Goal: Information Seeking & Learning: Learn about a topic

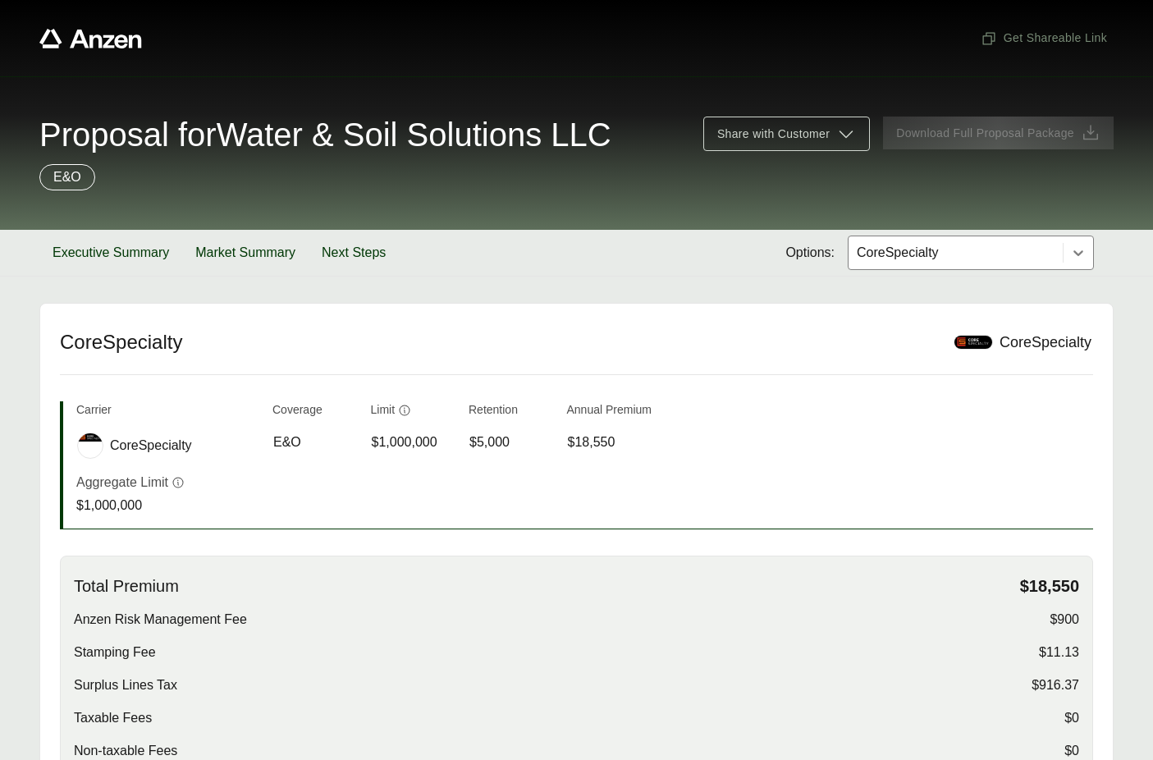
scroll to position [306, 0]
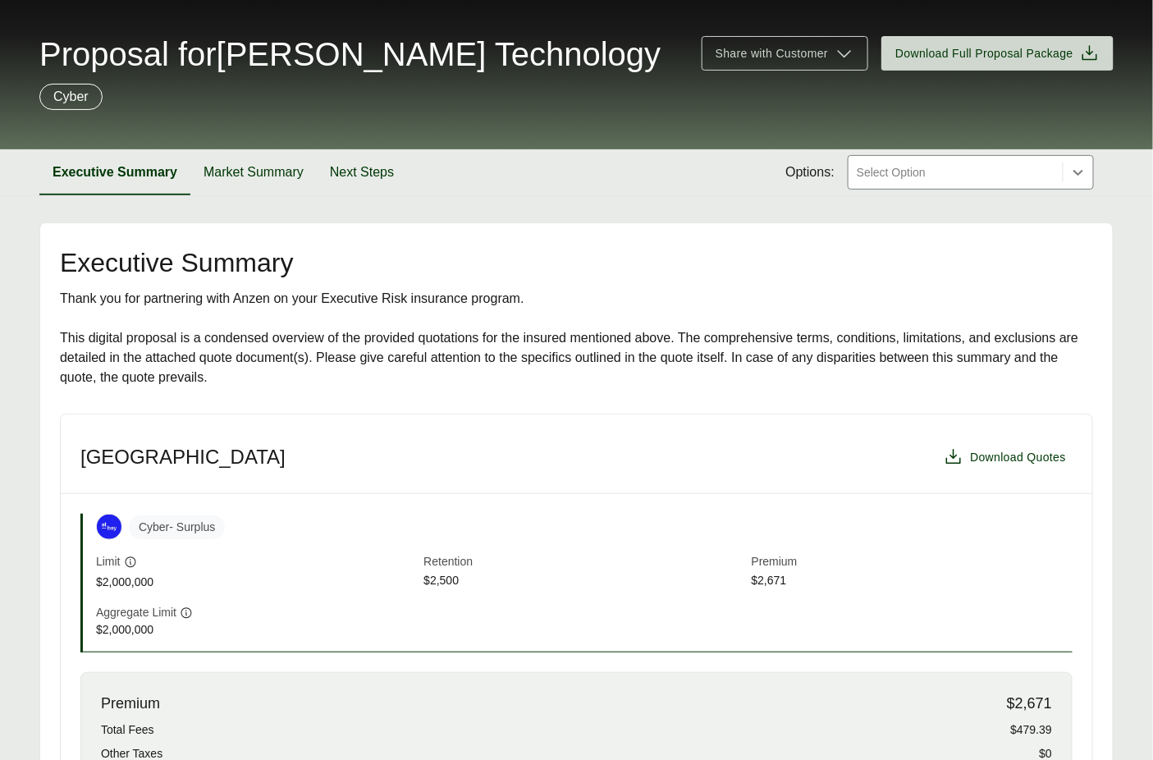
scroll to position [363, 0]
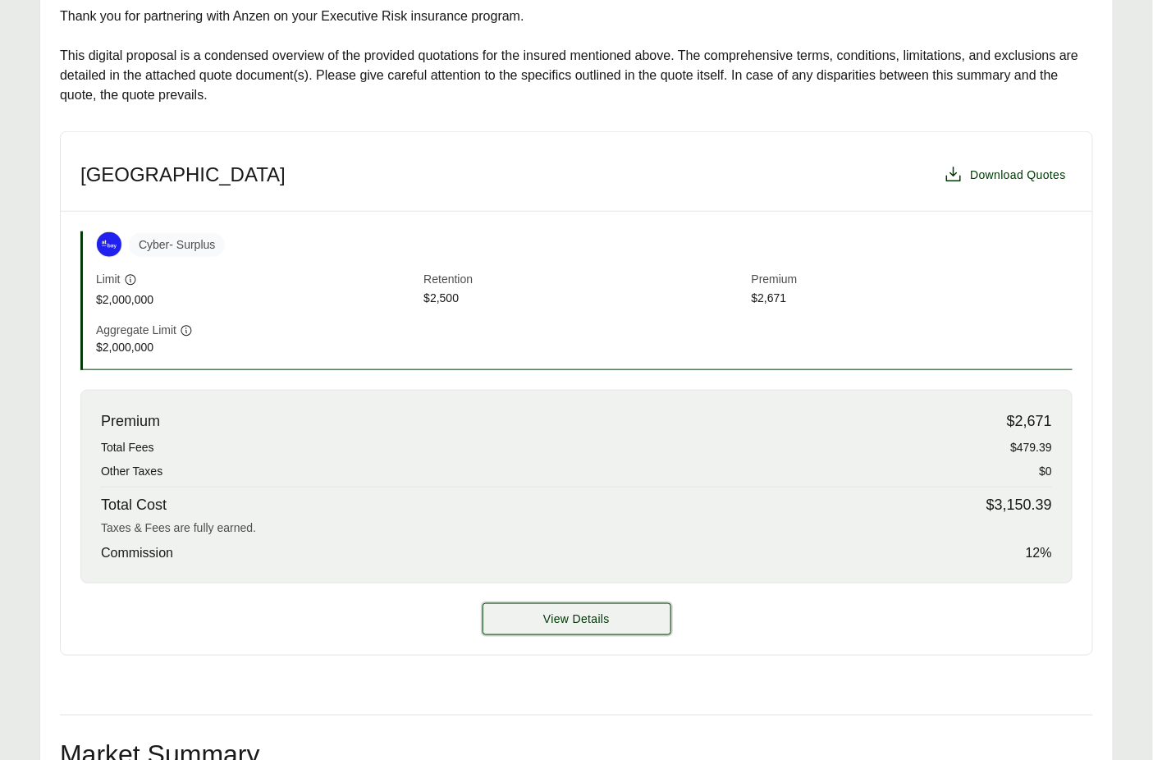
click at [568, 618] on span "View Details" at bounding box center [576, 618] width 66 height 17
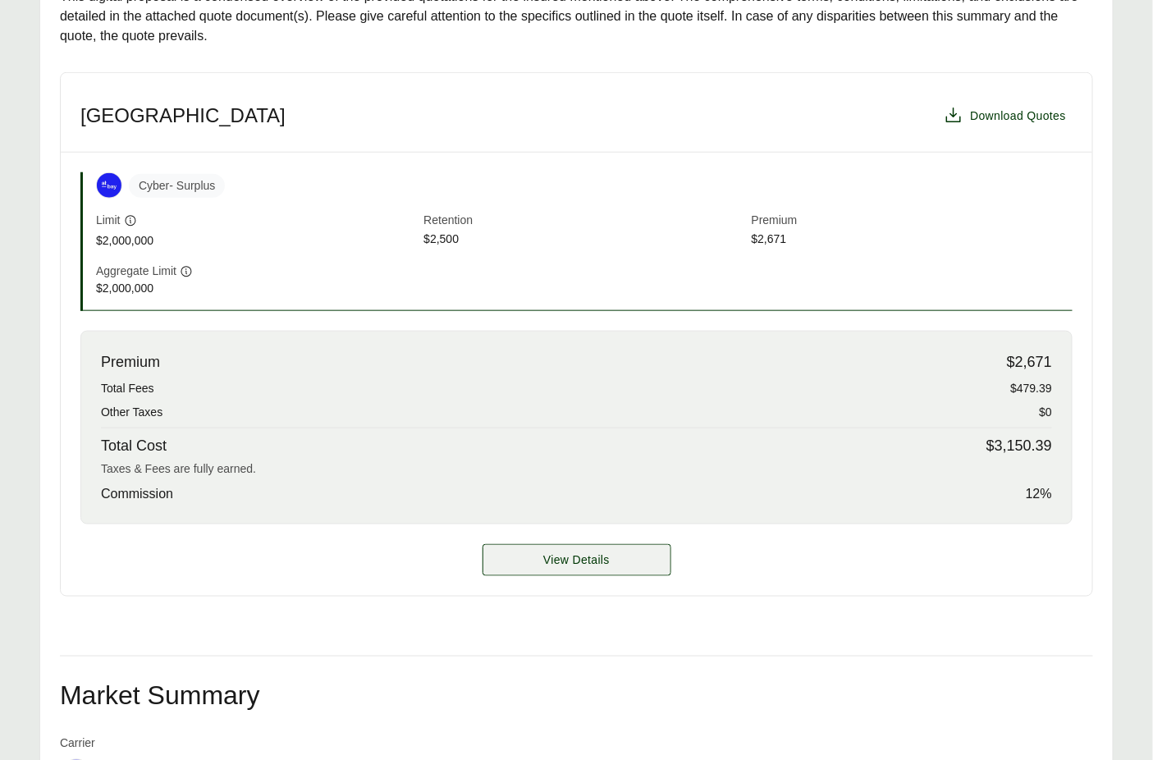
click at [561, 566] on span "View Details" at bounding box center [576, 559] width 66 height 17
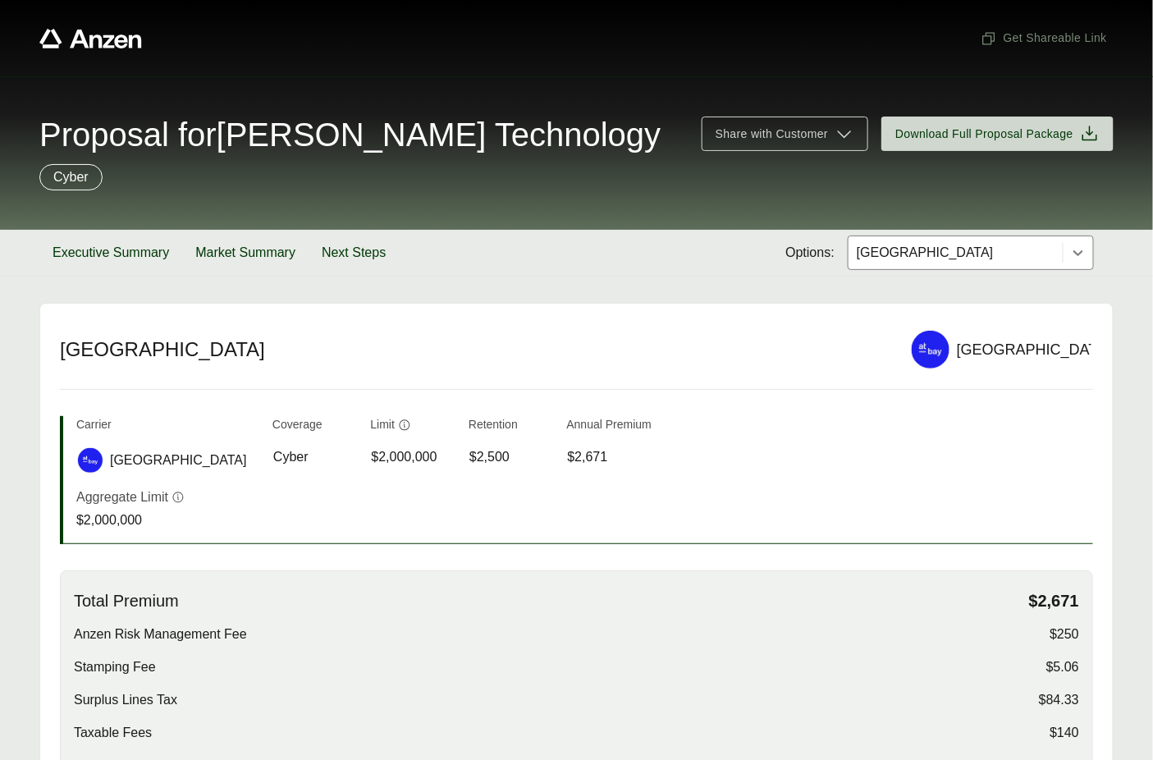
scroll to position [170, 0]
